Goal: Task Accomplishment & Management: Manage account settings

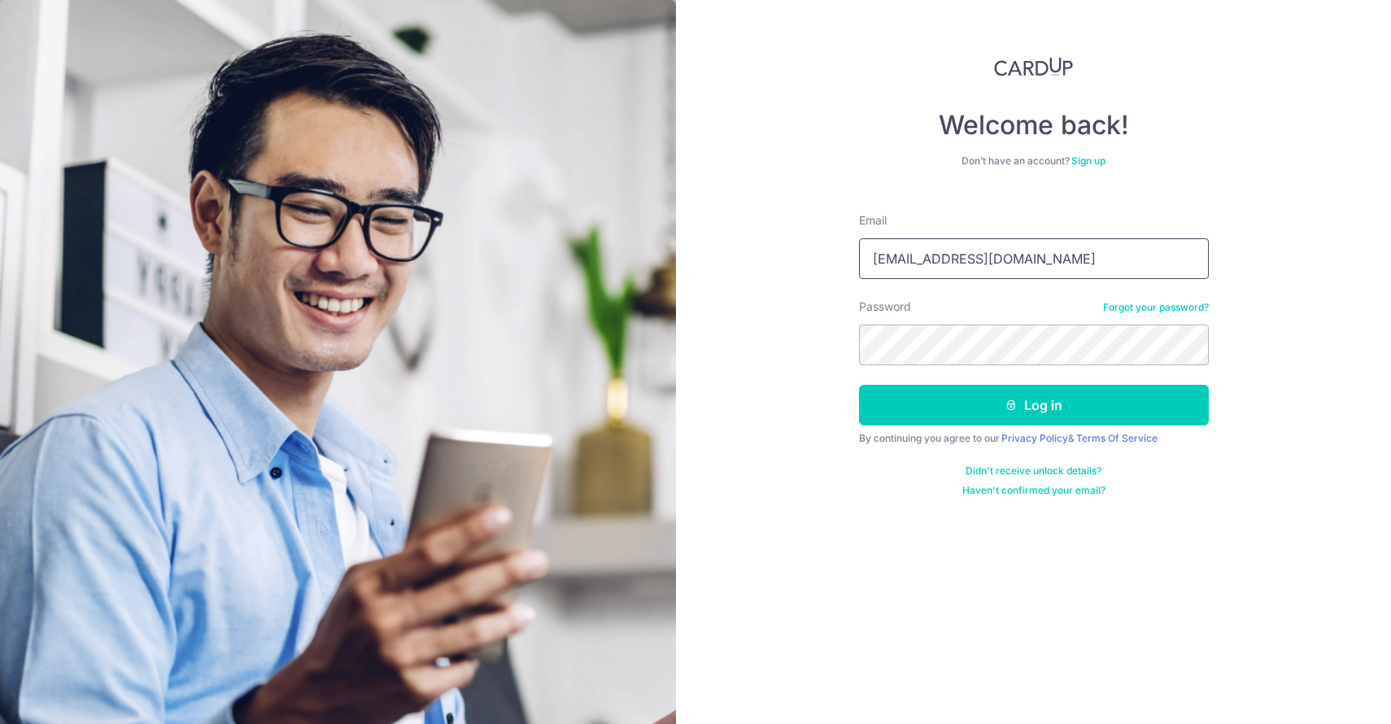
type input "[EMAIL_ADDRESS][DOMAIN_NAME]"
click at [937, 418] on button "Log in" at bounding box center [1034, 405] width 350 height 41
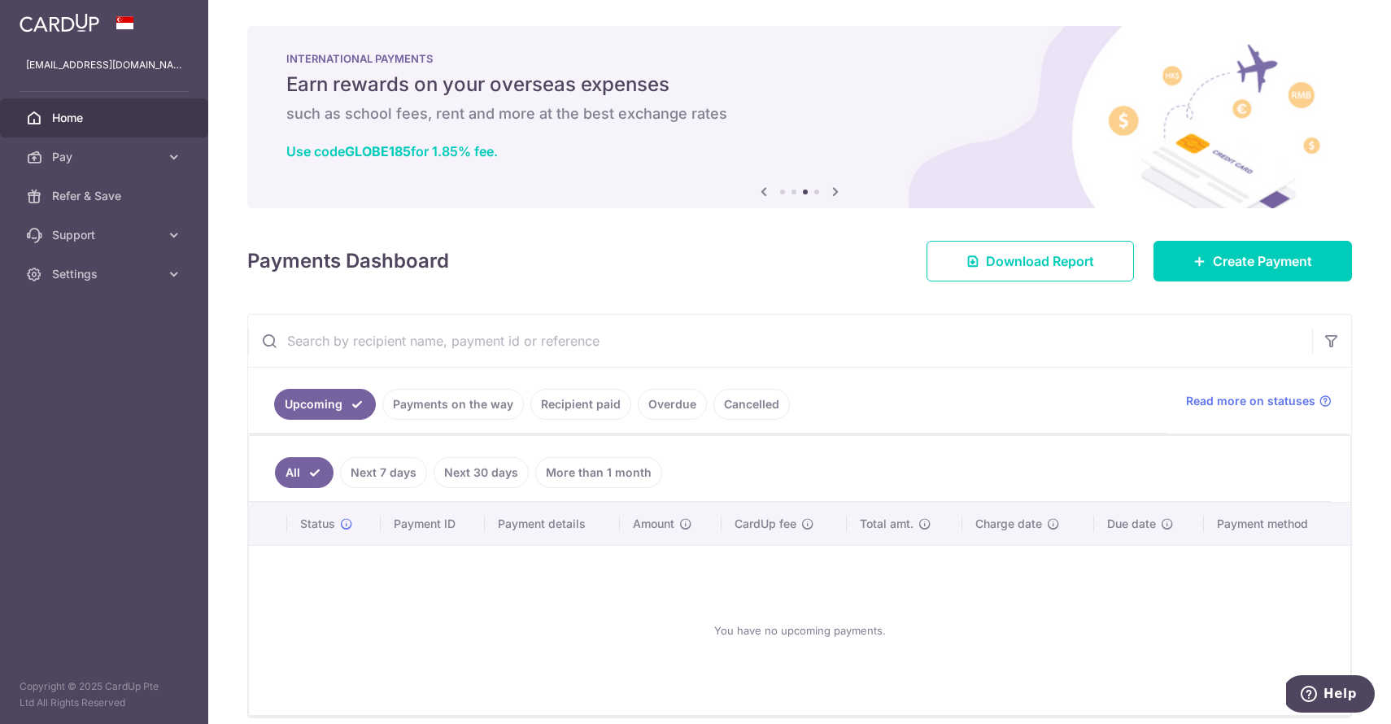
click at [765, 193] on icon at bounding box center [764, 191] width 20 height 20
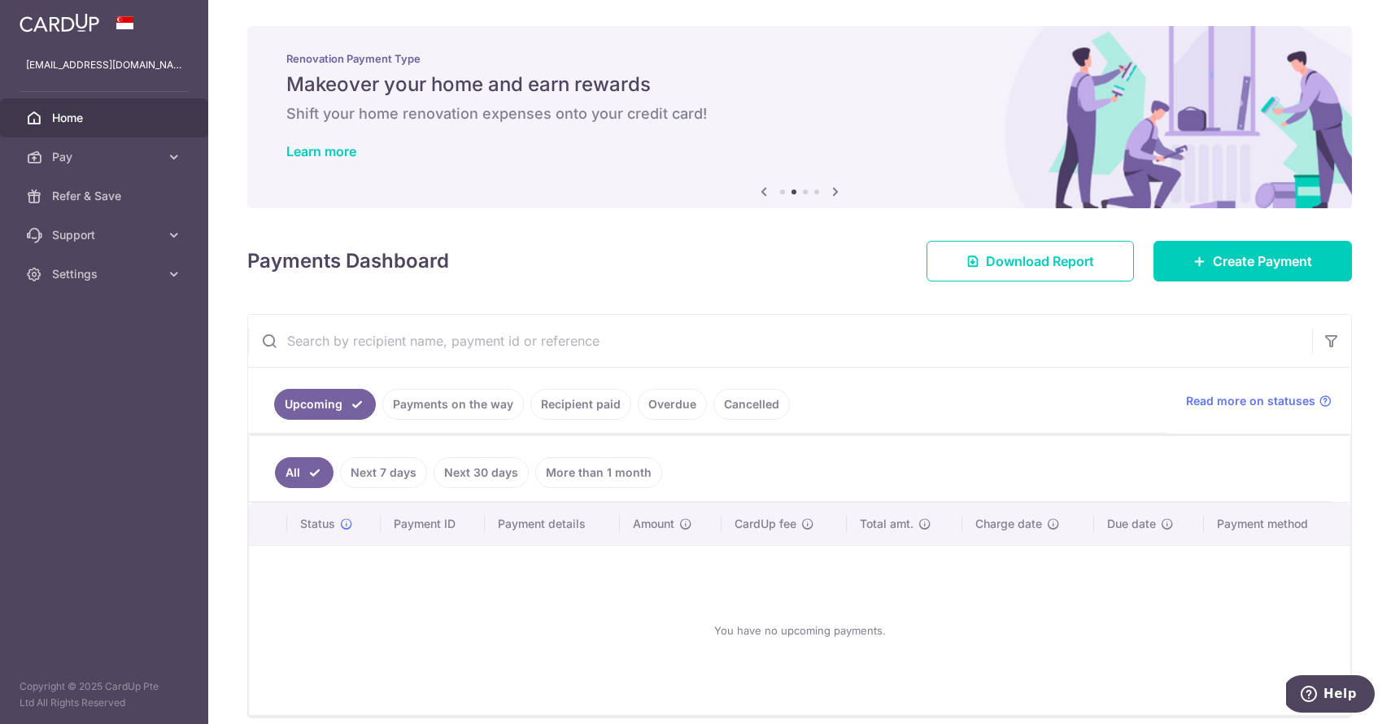
click at [765, 193] on icon at bounding box center [764, 191] width 20 height 20
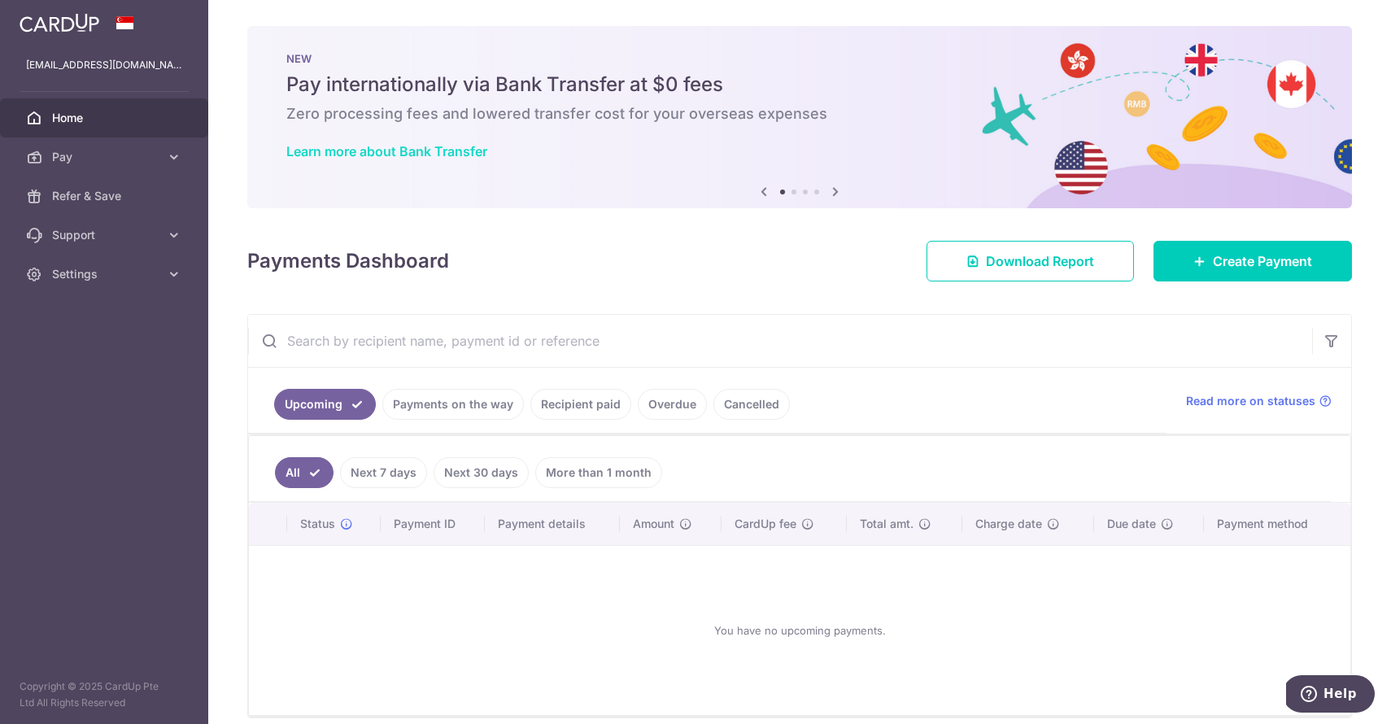
click at [480, 151] on link "Learn more about Bank Transfer" at bounding box center [386, 151] width 201 height 16
